Goal: Information Seeking & Learning: Understand process/instructions

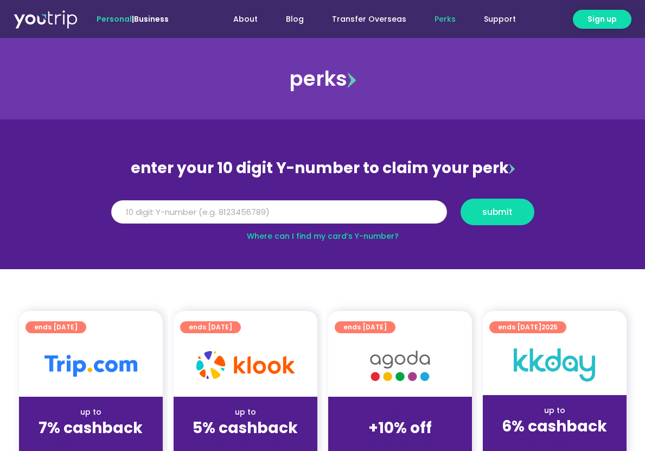
click at [239, 214] on input "Y Number" at bounding box center [279, 212] width 336 height 24
click at [461, 199] on button "submit" at bounding box center [498, 212] width 74 height 27
type input "8000000000"
click at [461, 199] on button "submit" at bounding box center [498, 212] width 74 height 27
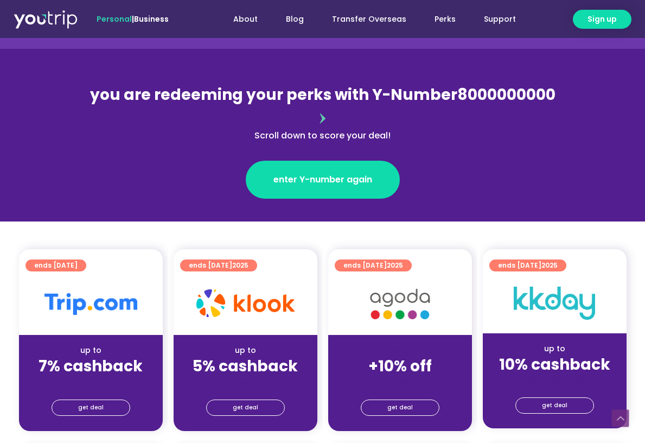
scroll to position [217, 0]
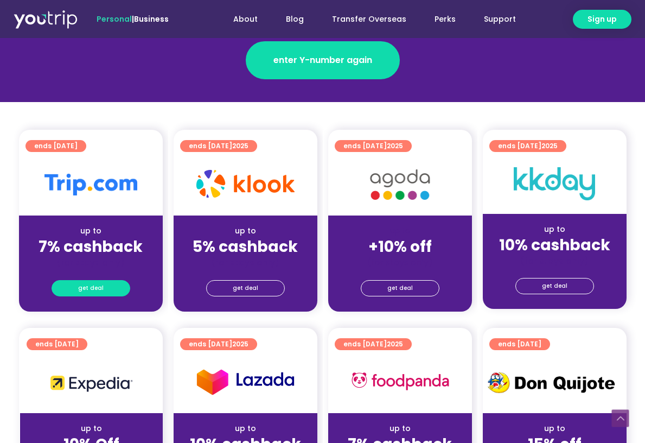
click at [87, 281] on span "get deal" at bounding box center [91, 288] width 26 height 15
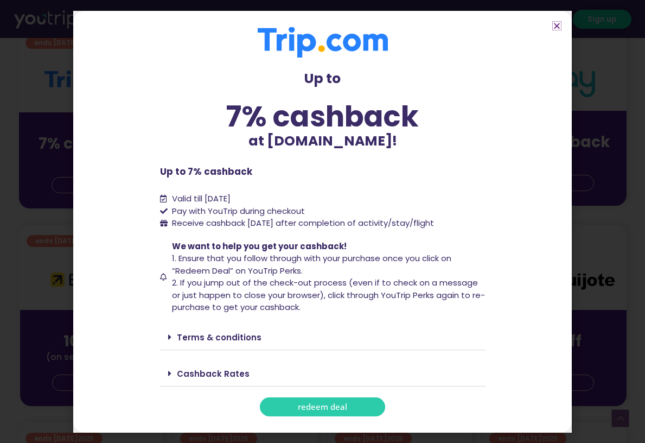
scroll to position [380, 0]
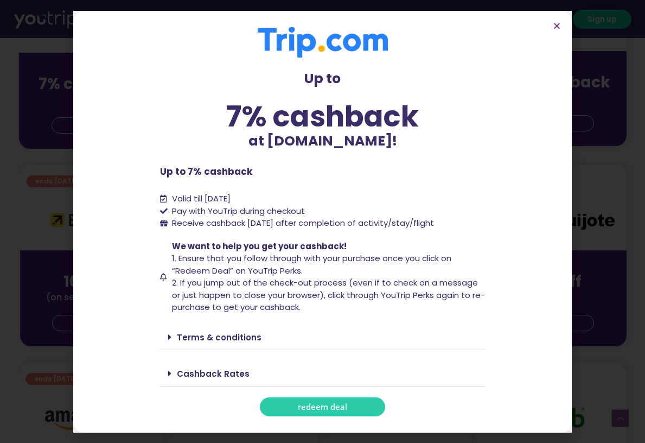
drag, startPoint x: 206, startPoint y: 221, endPoint x: 469, endPoint y: 219, distance: 263.2
click at [469, 219] on li "Receive cashback [DATE] after completion of activity/stay/flight" at bounding box center [323, 223] width 326 height 12
copy span "cashback [DATE] after completion of activity/stay/flight"
click at [167, 340] on div "Terms & conditions" at bounding box center [323, 337] width 326 height 26
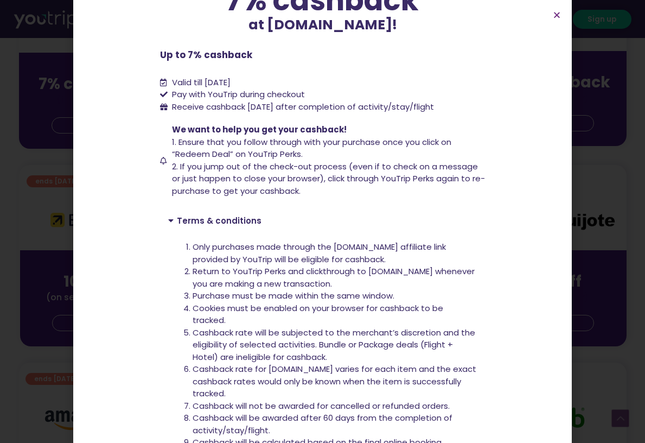
scroll to position [217, 0]
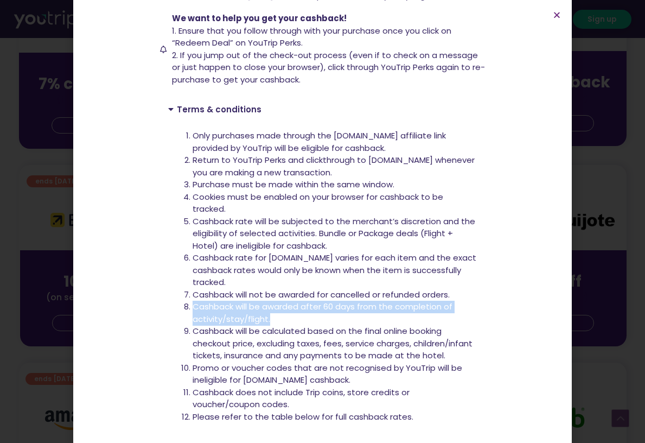
drag, startPoint x: 189, startPoint y: 305, endPoint x: 284, endPoint y: 314, distance: 95.4
click at [284, 314] on li "Cashback will be awarded after 60 days from the completion of activity/stay/fli…" at bounding box center [335, 313] width 285 height 24
copy li "Cashback will be awarded after 60 days from the completion of activity/stay/fli…"
